Goal: Check status: Check status

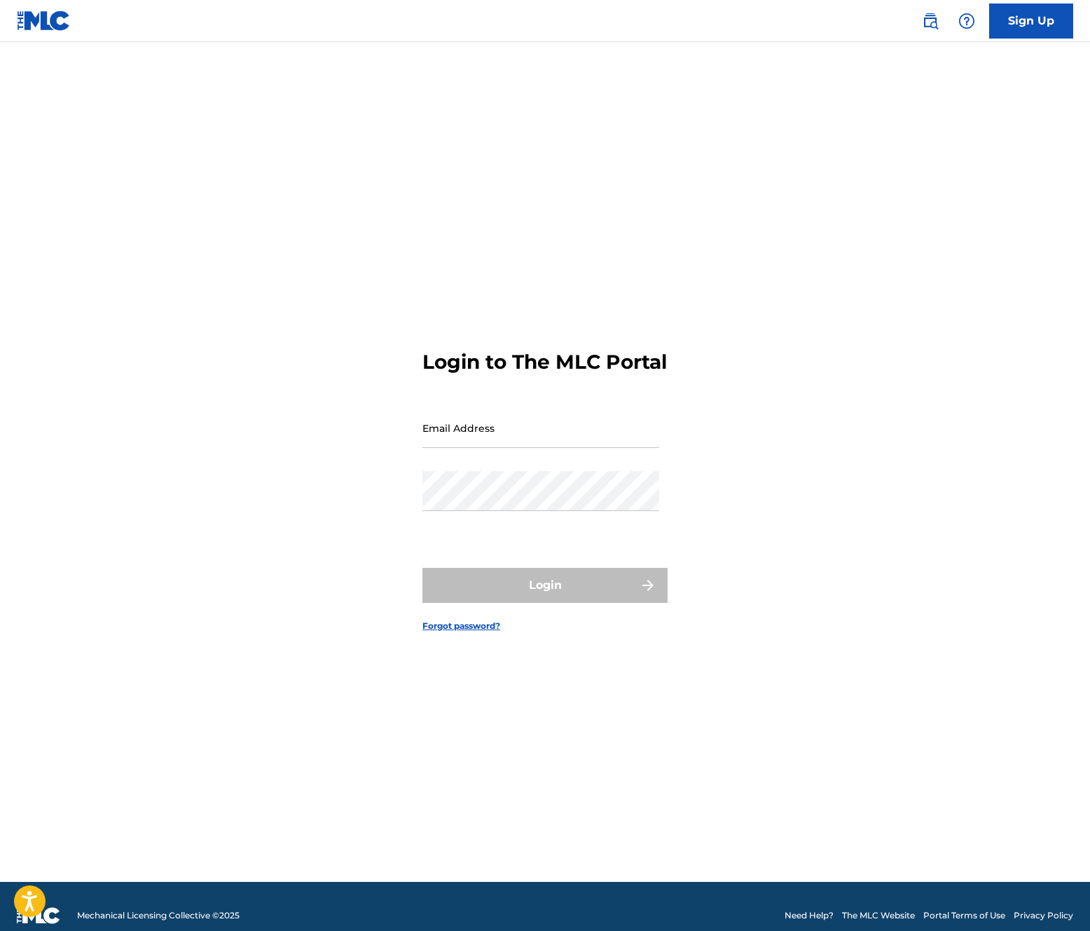
click at [528, 436] on input "Email Address" at bounding box center [541, 428] width 237 height 40
type input "[EMAIL_ADDRESS][DOMAIN_NAME]"
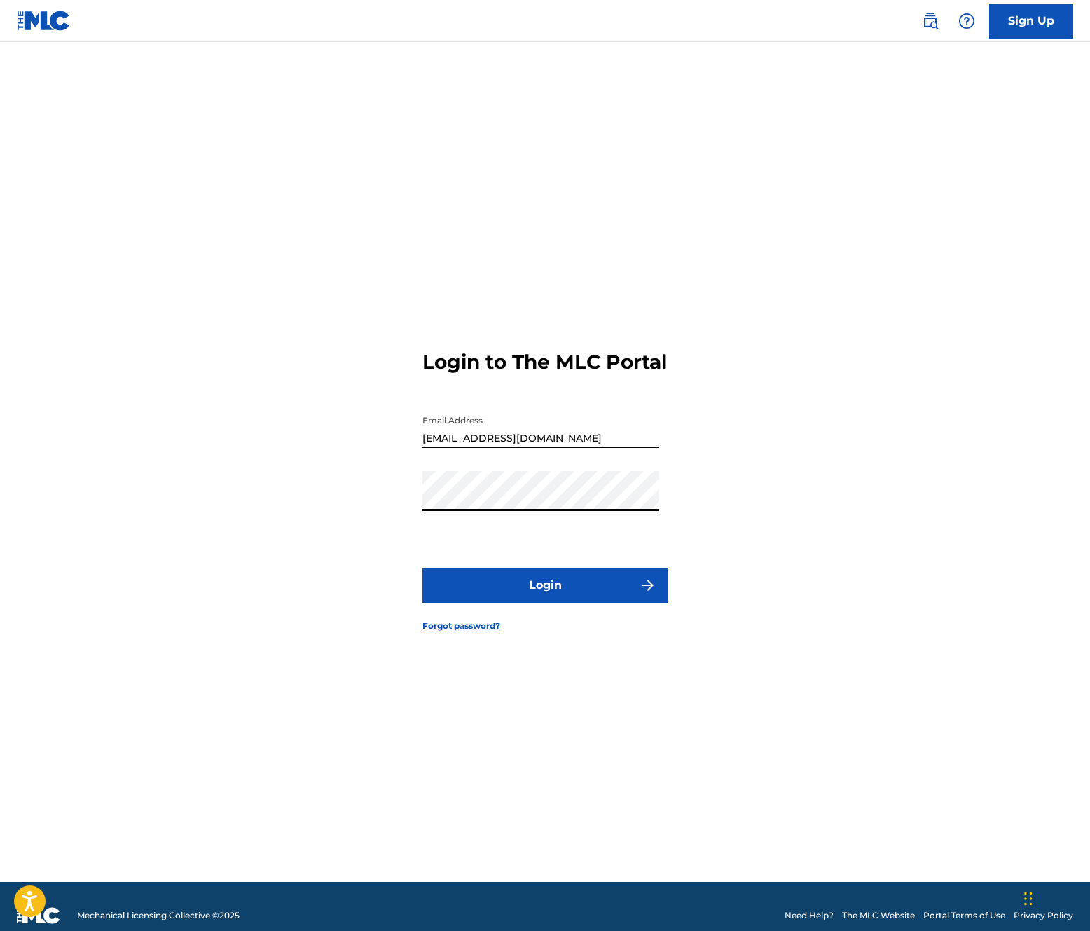
click at [514, 581] on button "Login" at bounding box center [545, 585] width 245 height 35
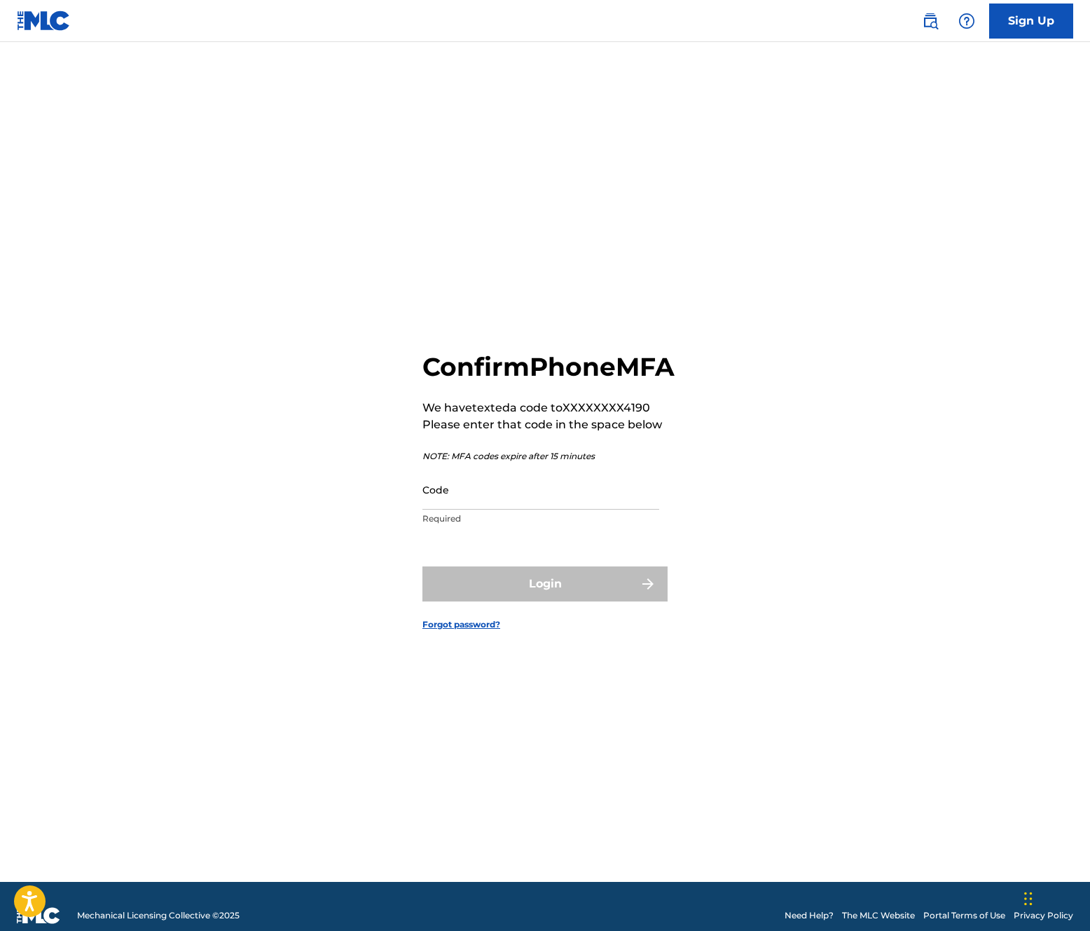
click at [472, 509] on input "Code" at bounding box center [541, 490] width 237 height 40
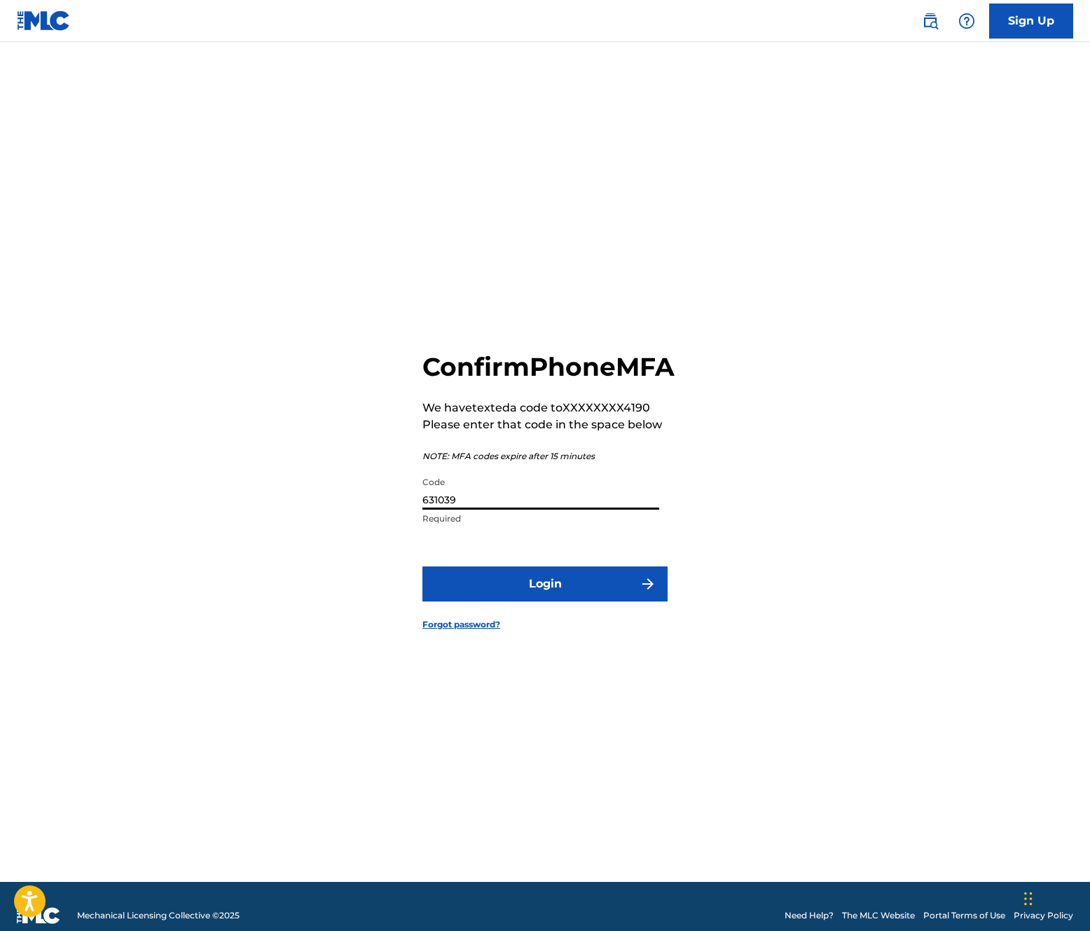
type input "631039"
click at [423, 566] on button "Login" at bounding box center [545, 583] width 245 height 35
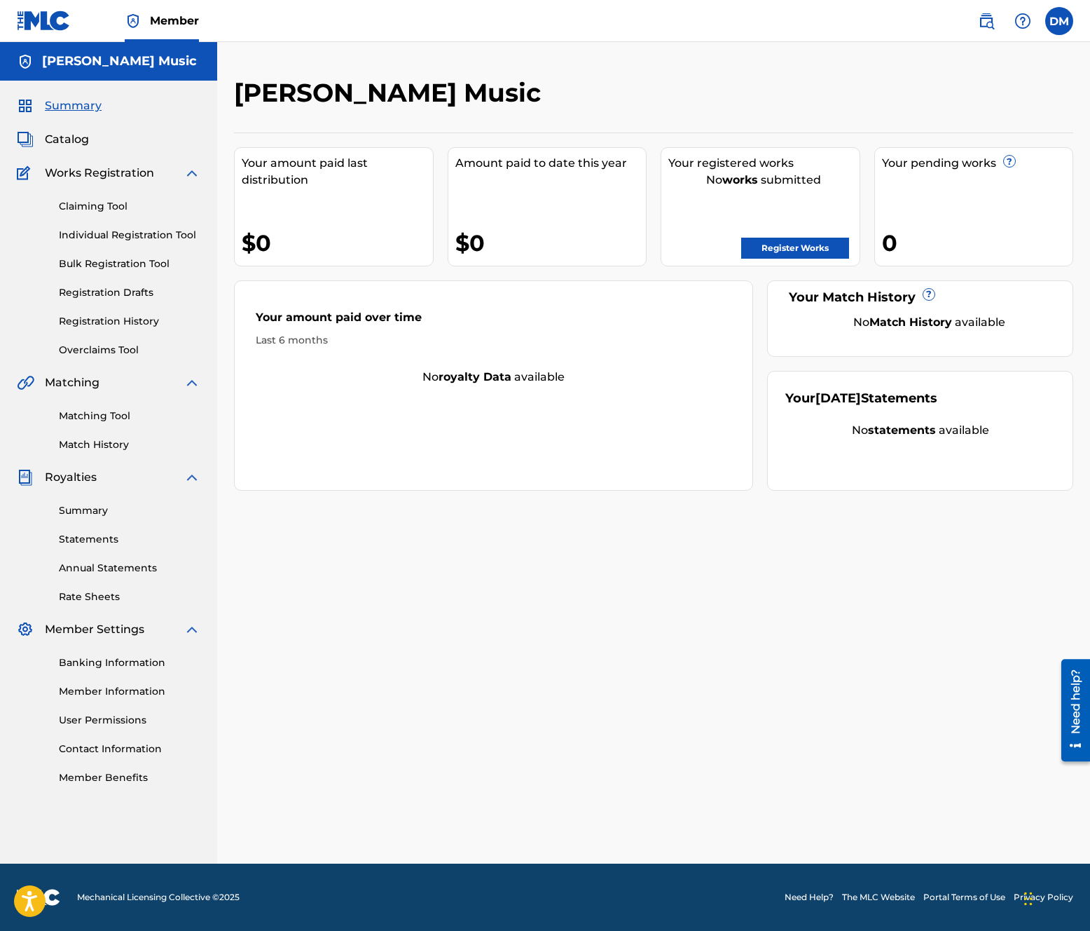
click at [115, 327] on link "Registration History" at bounding box center [130, 321] width 142 height 15
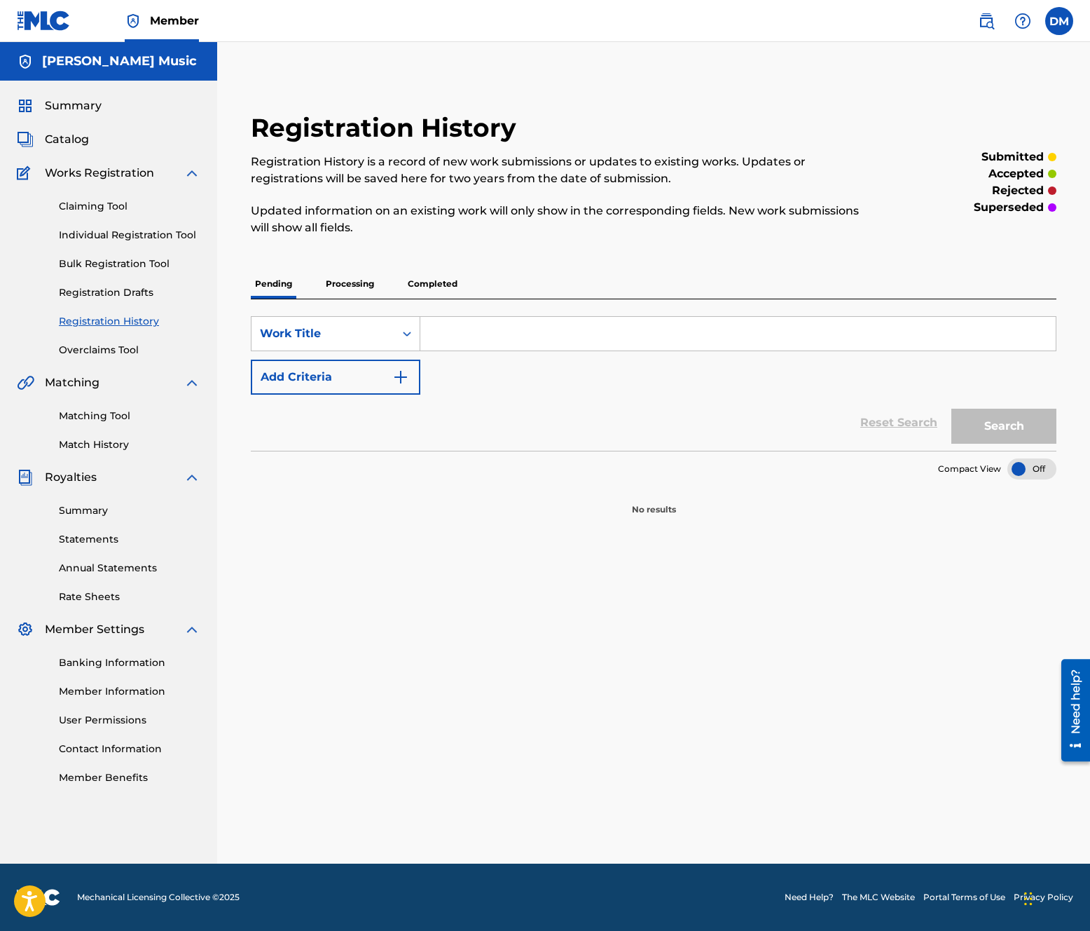
click at [356, 275] on p "Processing" at bounding box center [350, 283] width 57 height 29
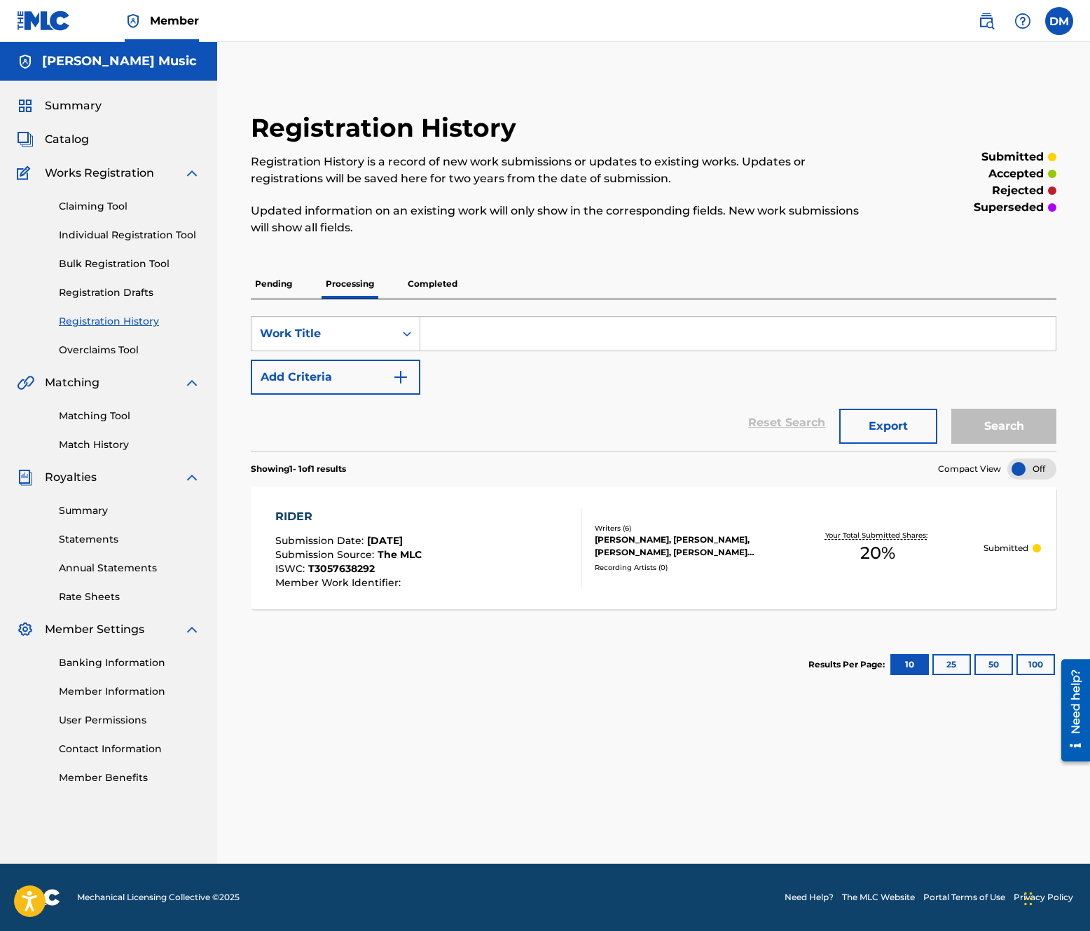
click at [416, 286] on p "Completed" at bounding box center [433, 283] width 58 height 29
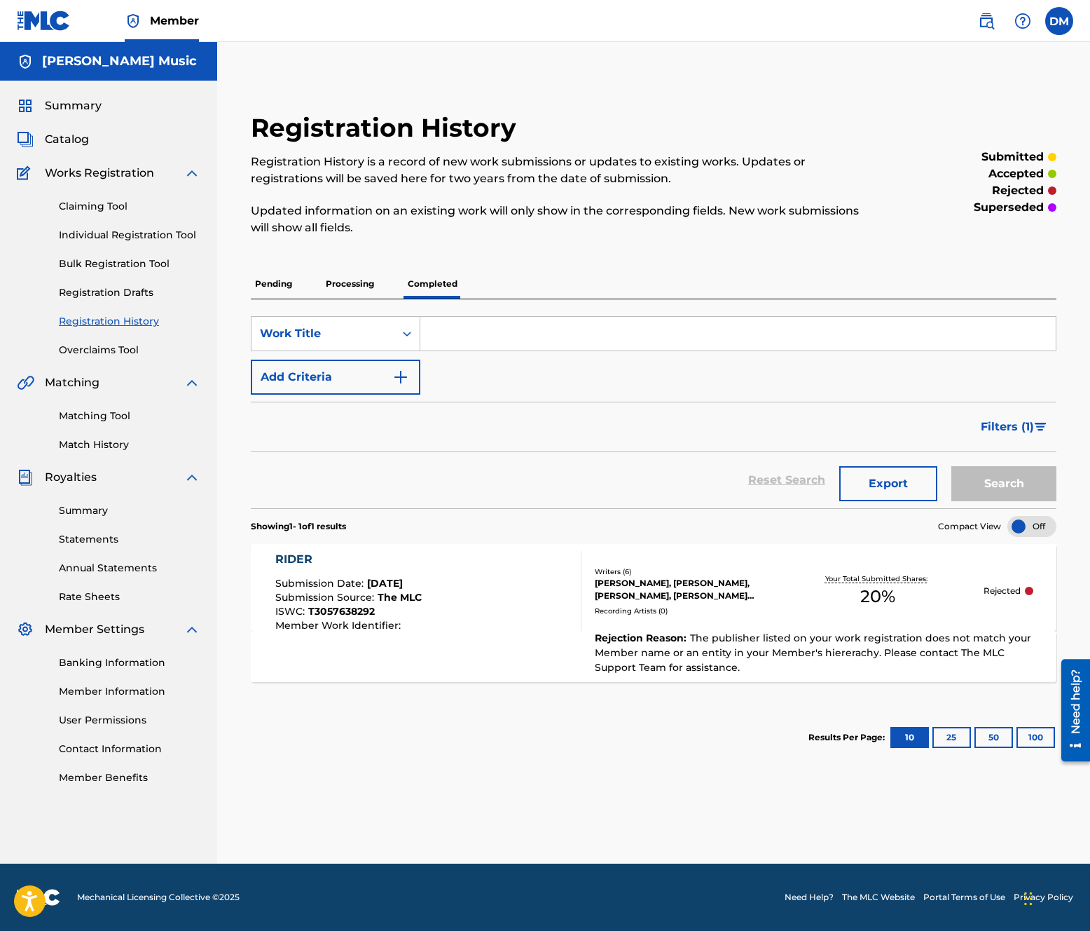
click at [354, 290] on p "Processing" at bounding box center [350, 283] width 57 height 29
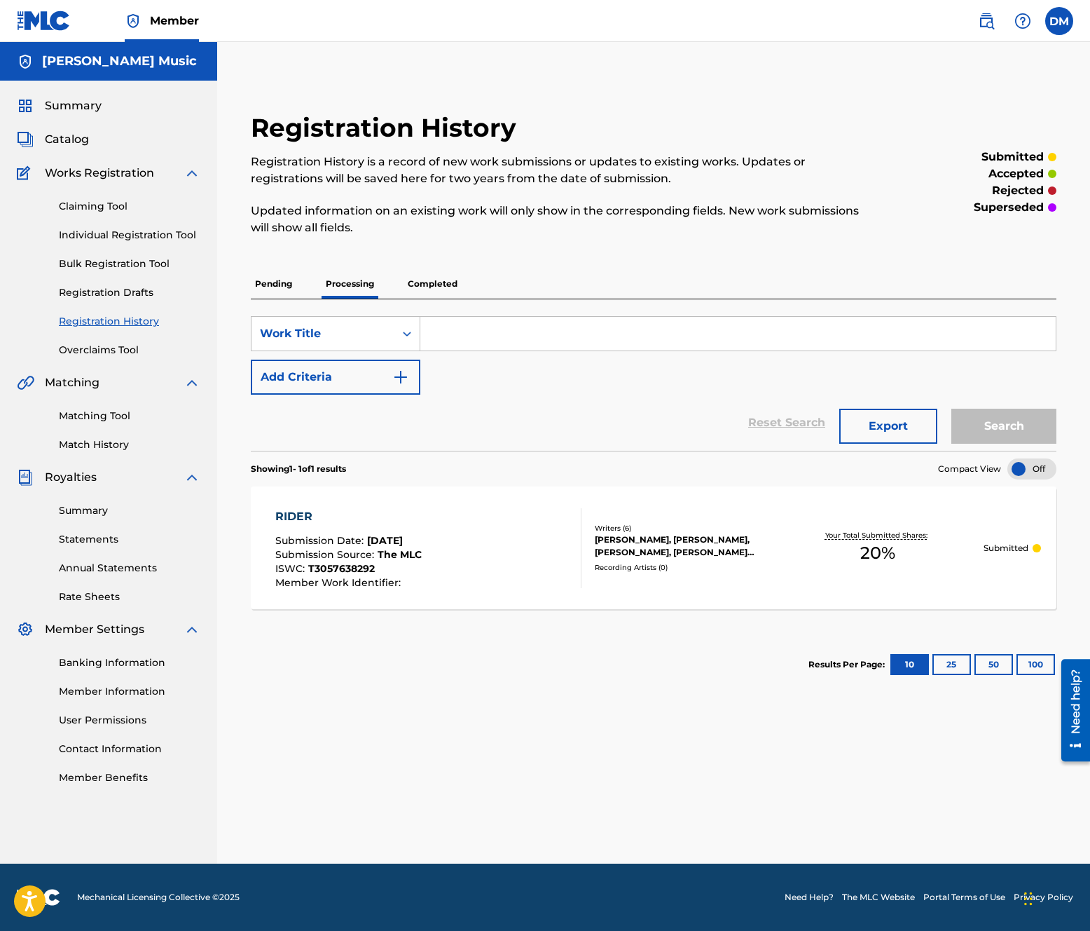
click at [272, 282] on p "Pending" at bounding box center [274, 283] width 46 height 29
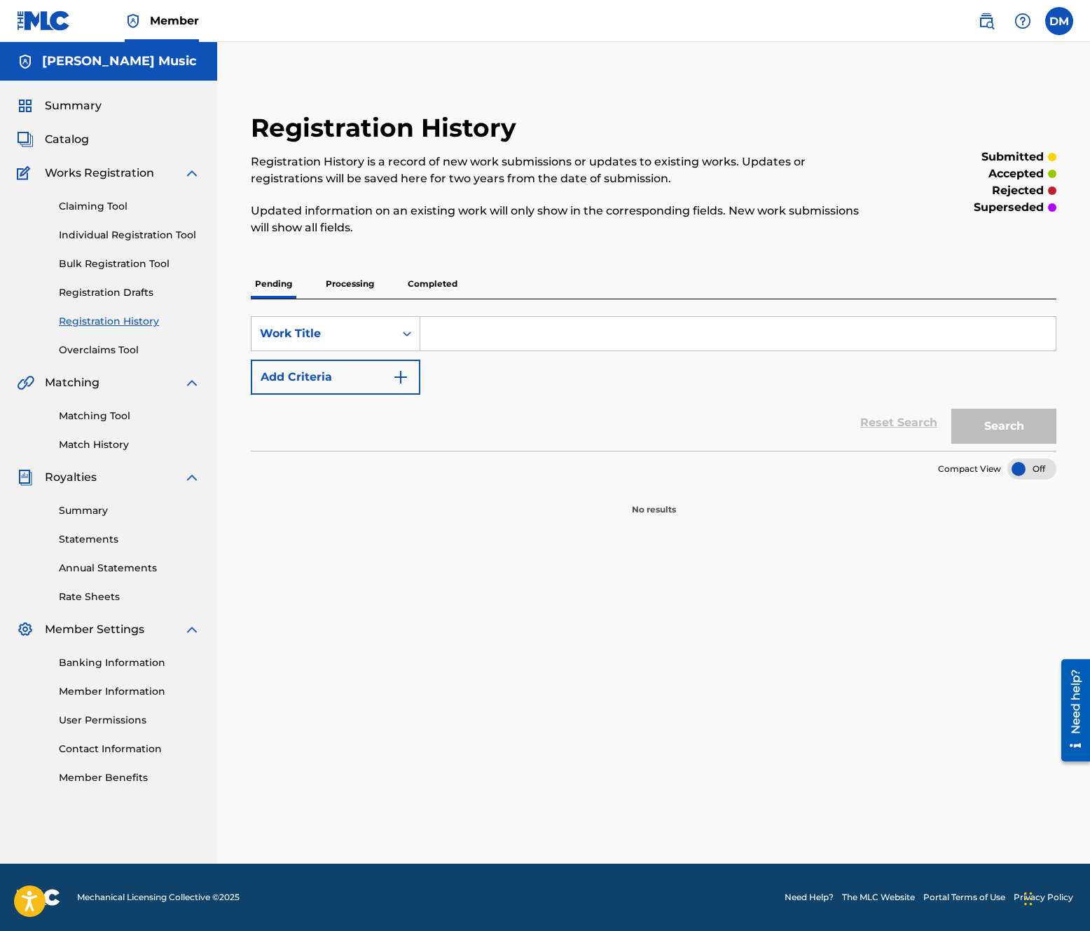
click at [355, 288] on p "Processing" at bounding box center [350, 283] width 57 height 29
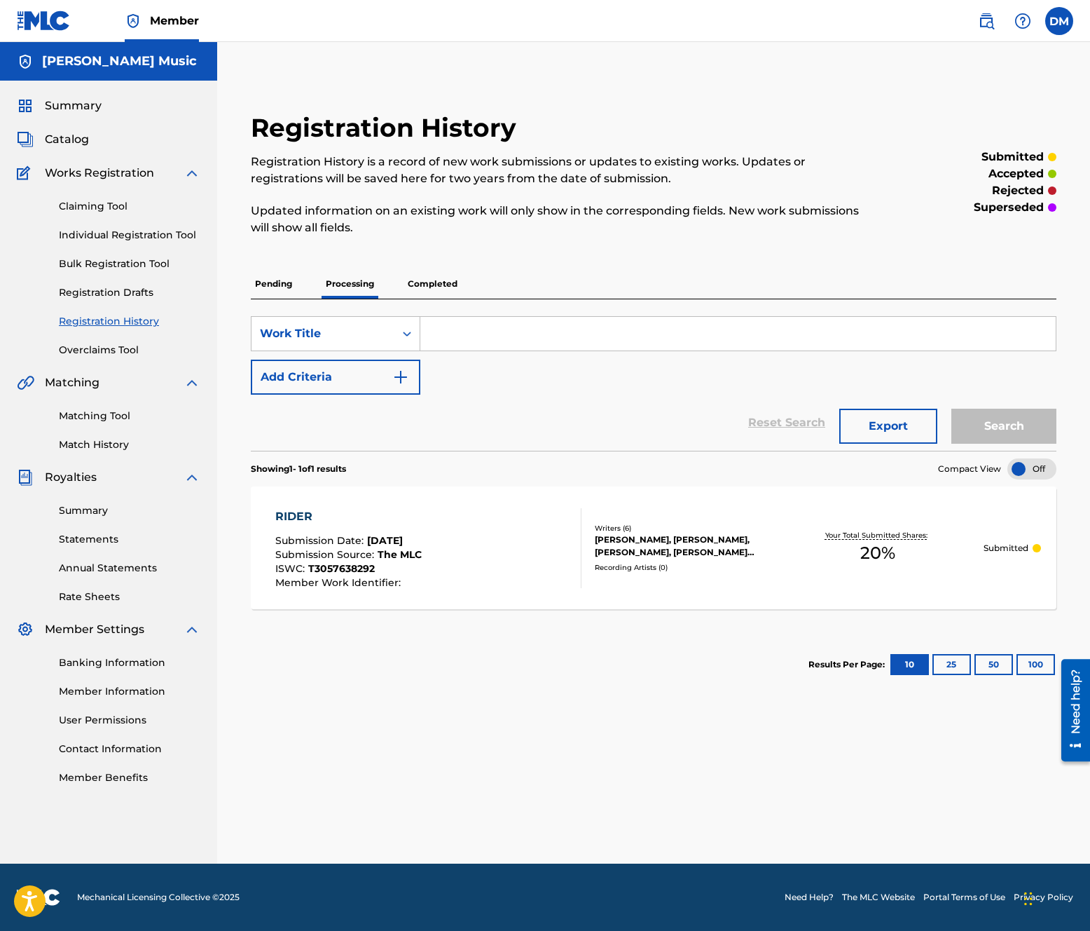
click at [991, 553] on p "Submitted" at bounding box center [1006, 548] width 45 height 13
